Goal: Information Seeking & Learning: Check status

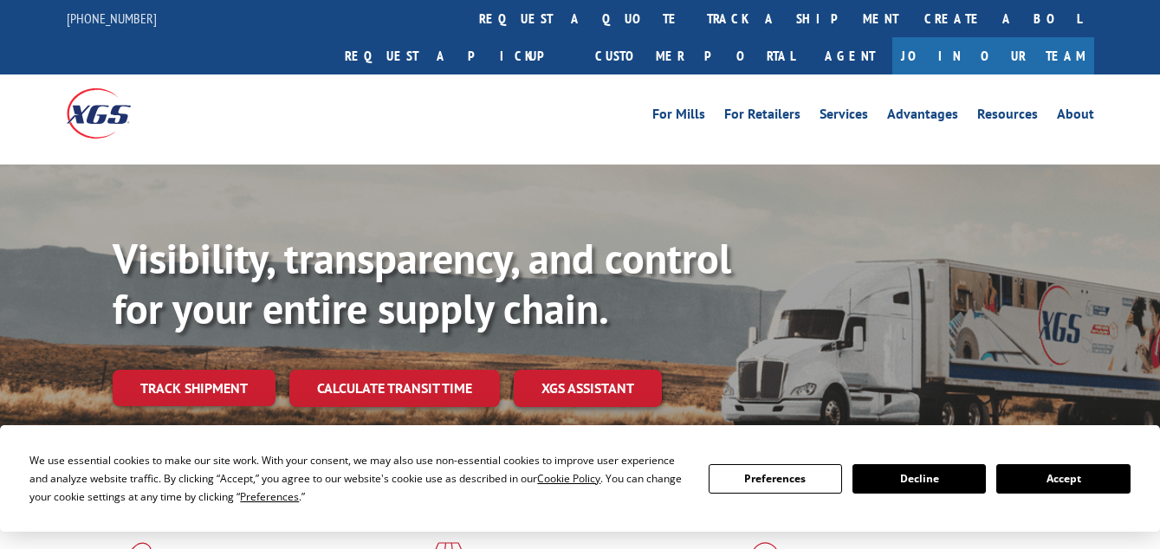
click at [1070, 480] on button "Accept" at bounding box center [1062, 478] width 133 height 29
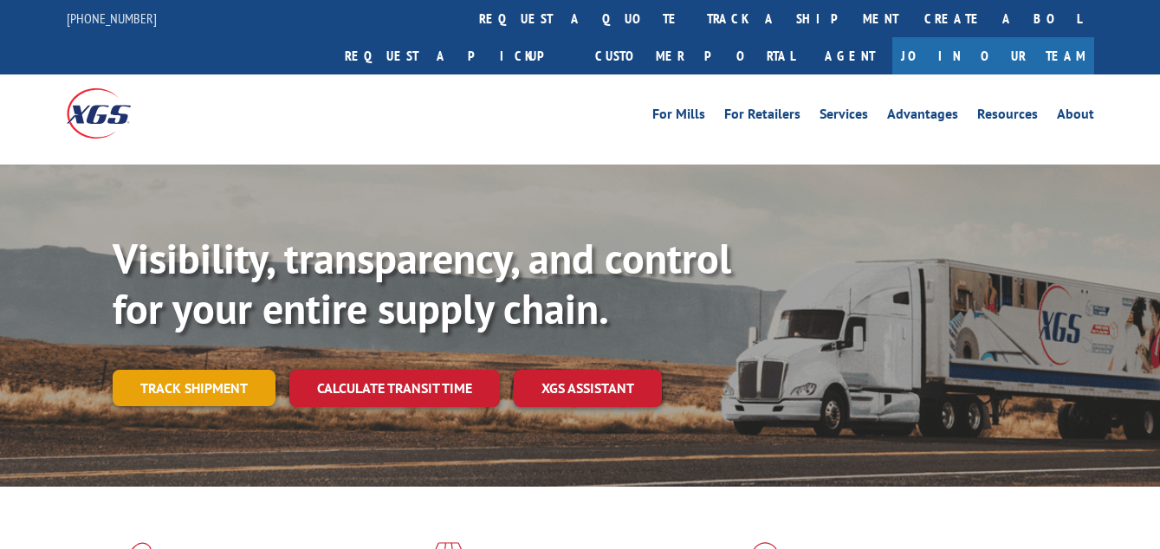
click at [207, 370] on link "Track shipment" at bounding box center [194, 388] width 163 height 36
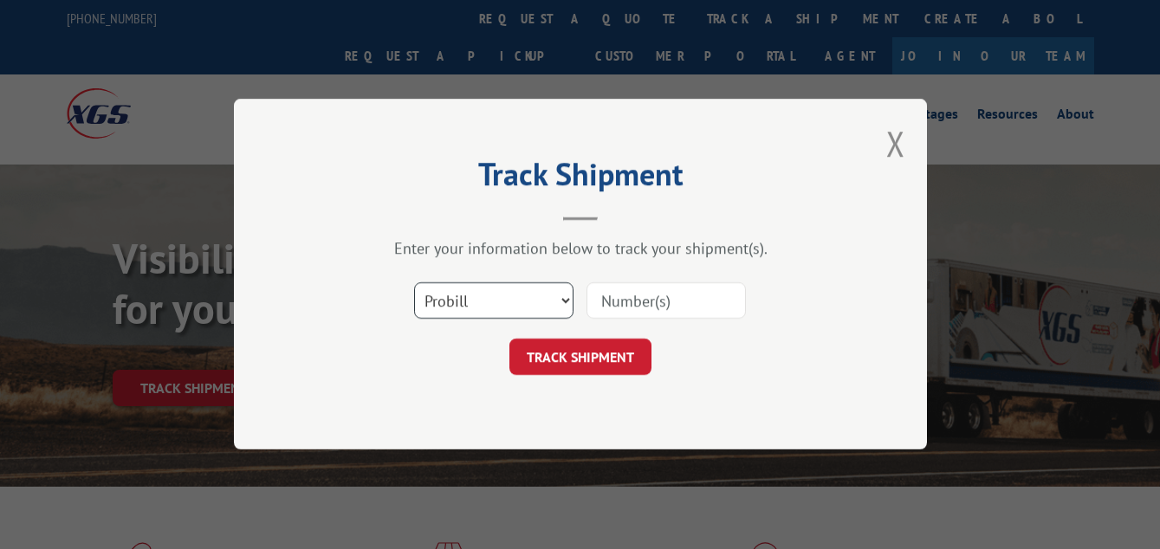
click at [559, 300] on select "Select category... Probill BOL PO" at bounding box center [493, 301] width 159 height 36
select select "po"
click at [414, 283] on select "Select category... Probill BOL PO" at bounding box center [493, 301] width 159 height 36
click at [643, 304] on input at bounding box center [665, 301] width 159 height 36
type input "295438695"
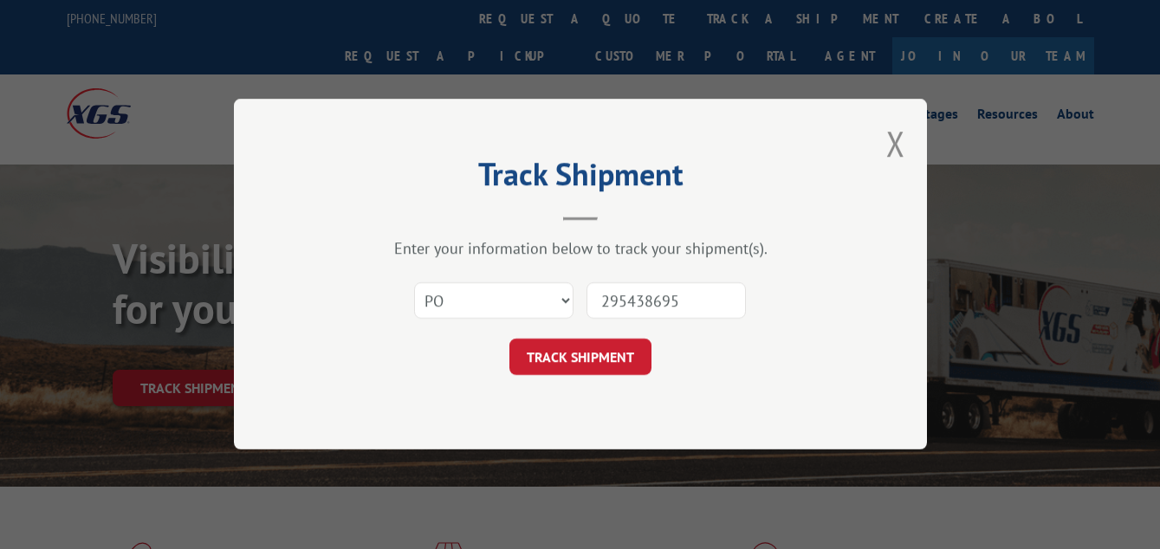
click button "TRACK SHIPMENT" at bounding box center [580, 358] width 142 height 36
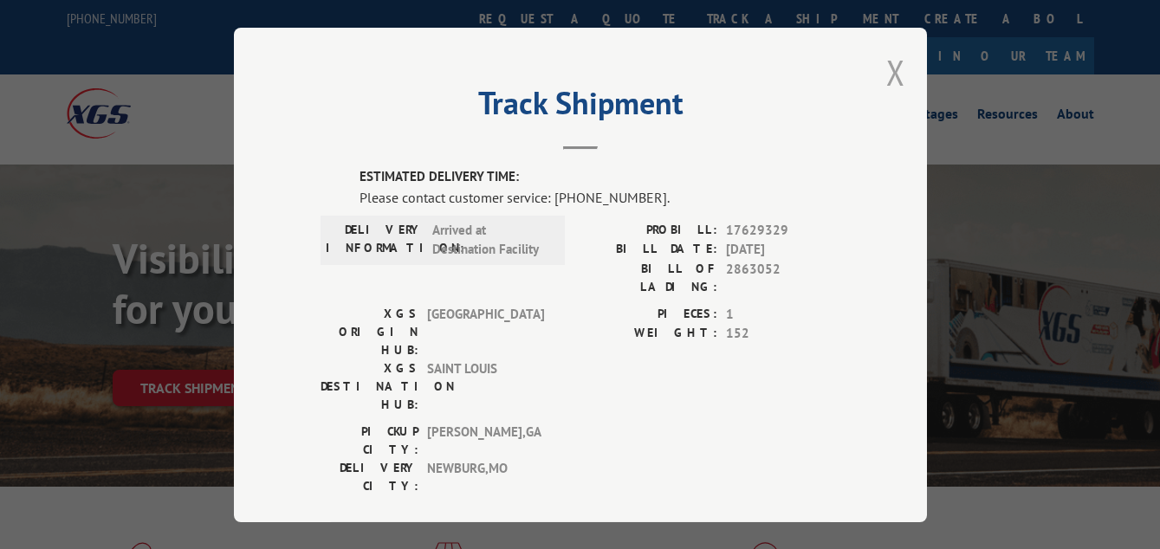
click at [892, 60] on button "Close modal" at bounding box center [895, 72] width 19 height 46
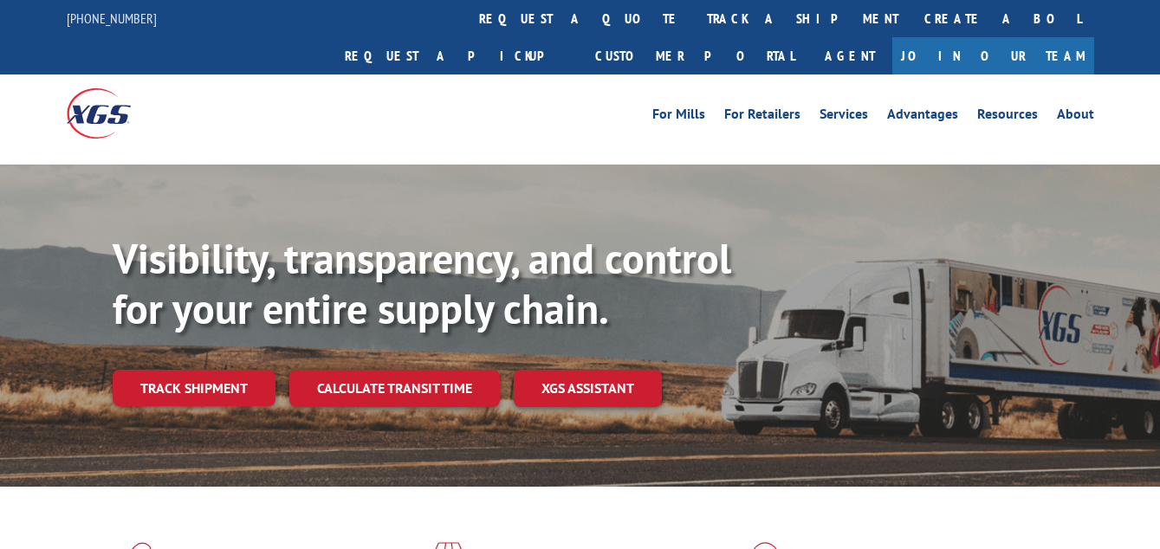
drag, startPoint x: 264, startPoint y: 508, endPoint x: 333, endPoint y: 81, distance: 433.3
